Goal: Navigation & Orientation: Find specific page/section

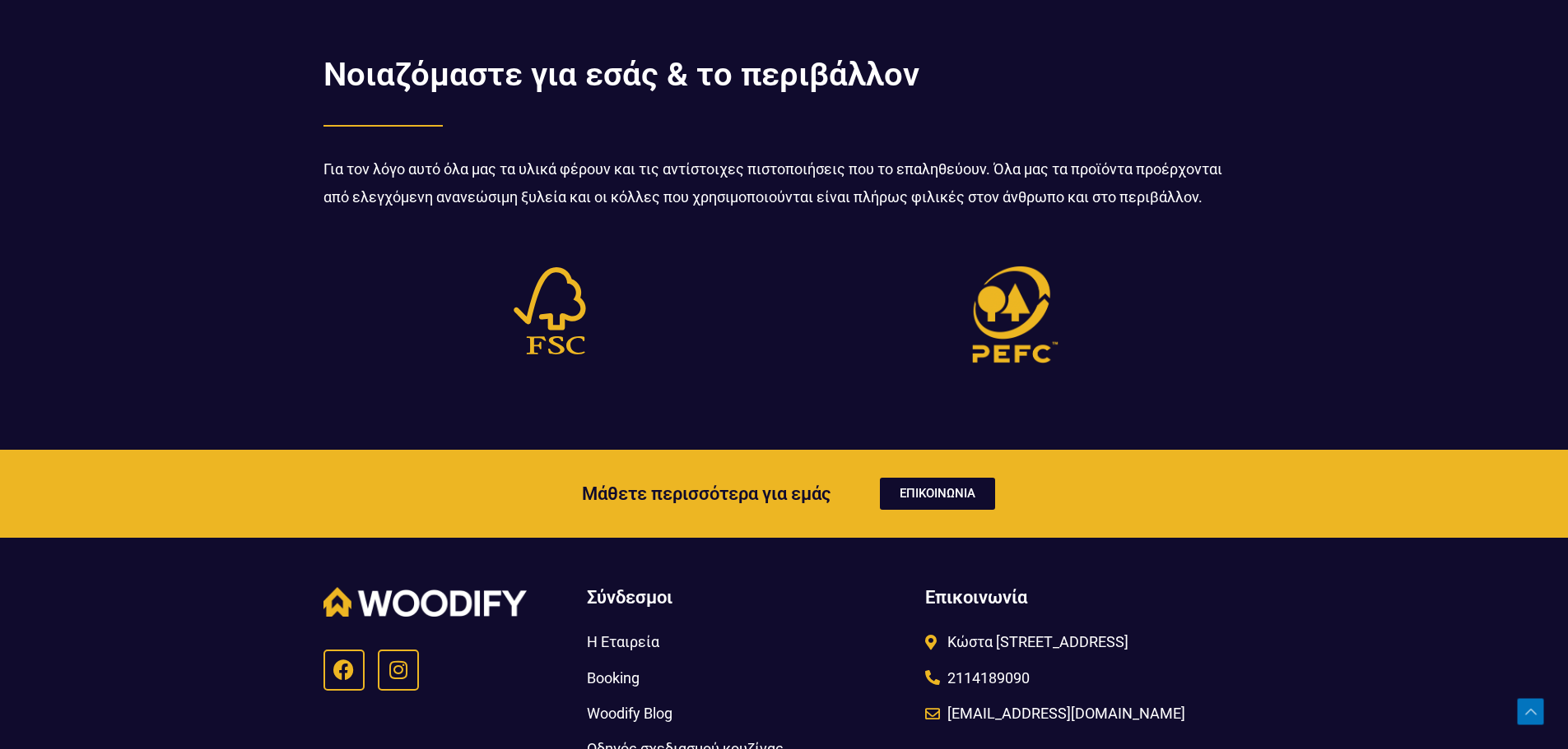
scroll to position [5371, 0]
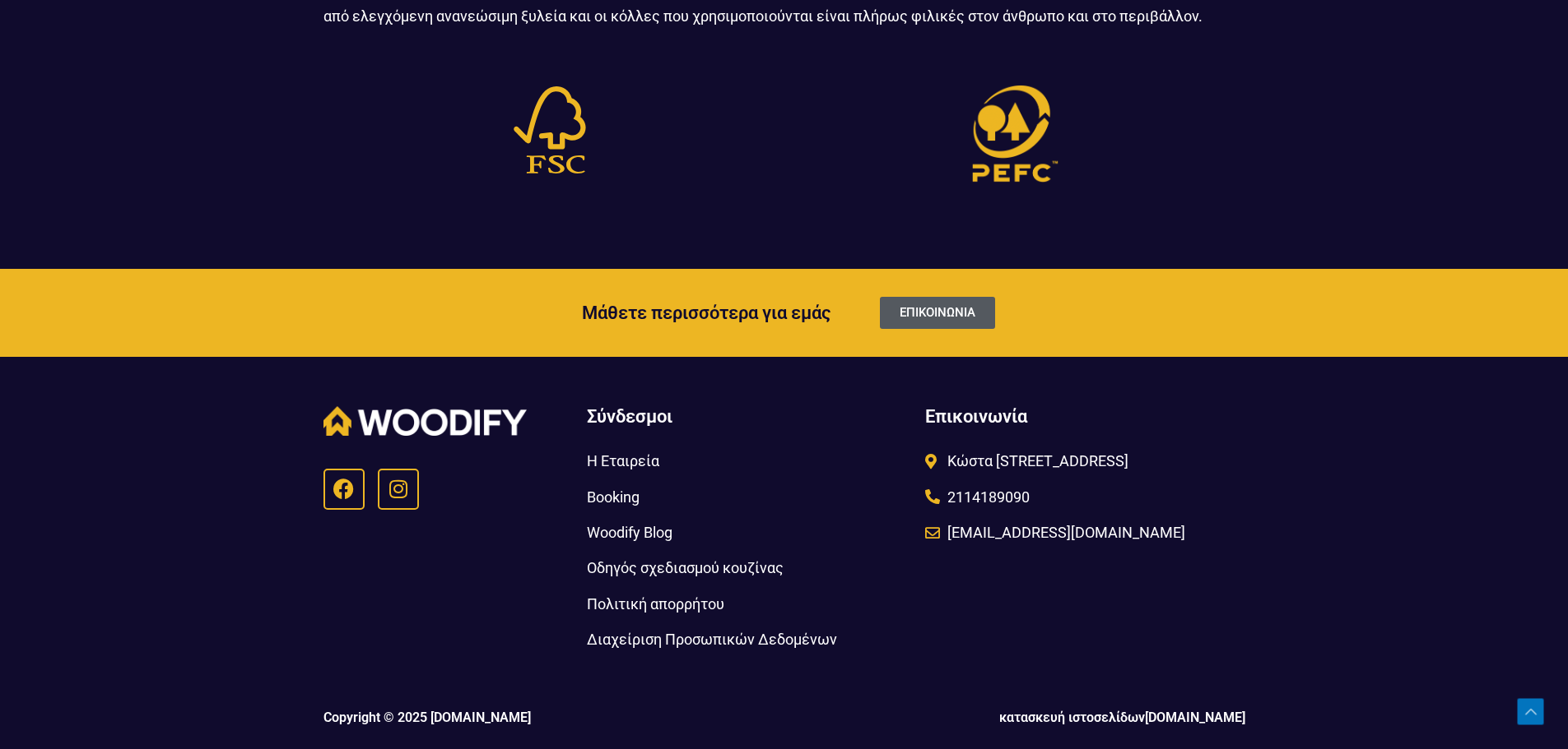
click at [933, 310] on span "ΕΠΙΚΟΙΝΩΝΙΑ" at bounding box center [937, 312] width 76 height 12
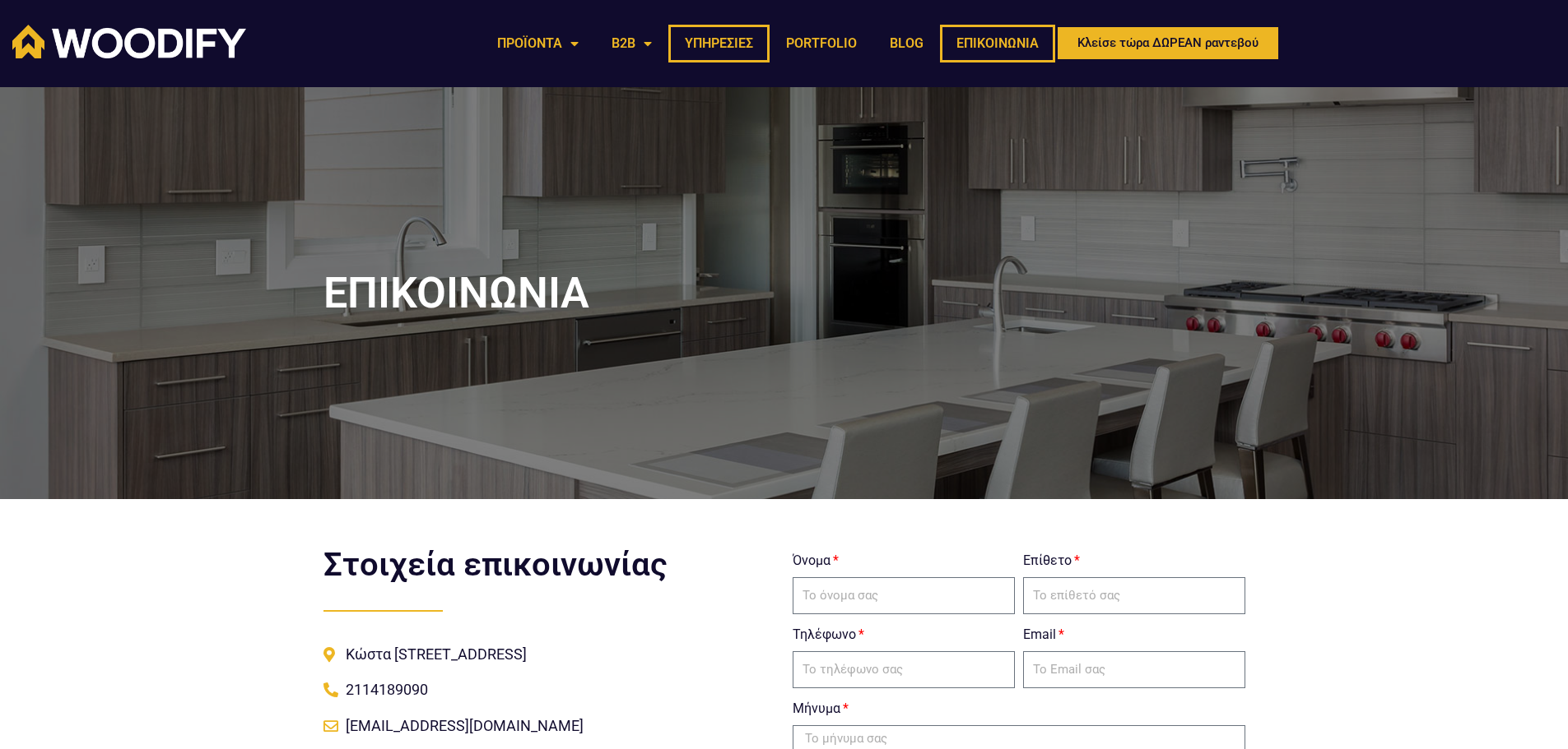
click at [689, 42] on link "ΥΠΗΡΕΣΙΕΣ" at bounding box center [719, 43] width 101 height 38
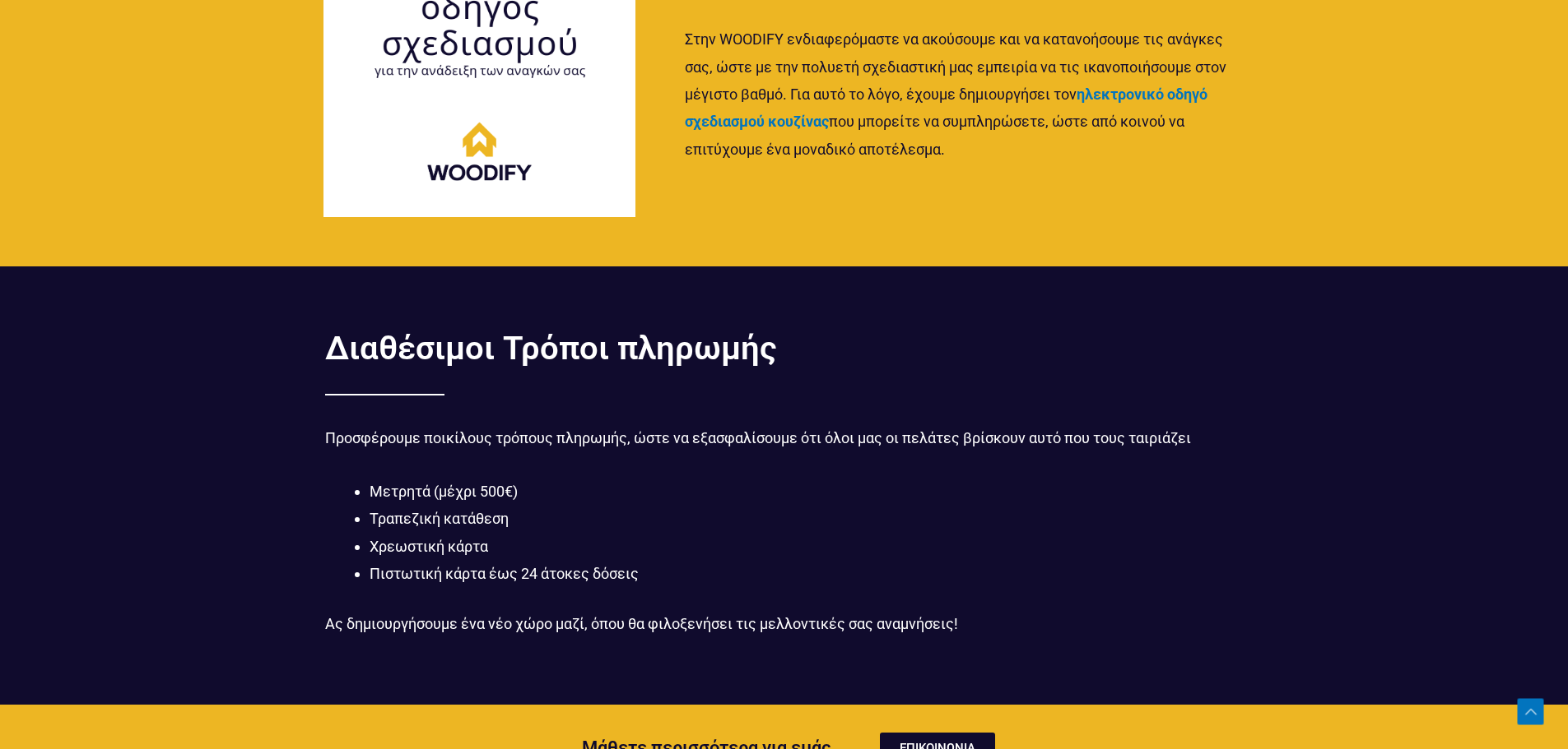
scroll to position [2632, 0]
